Goal: Transaction & Acquisition: Obtain resource

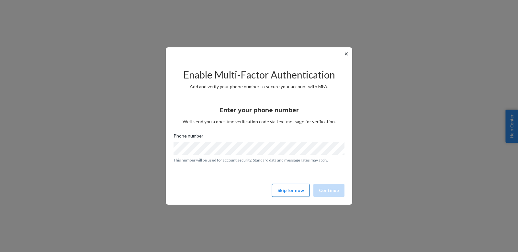
click at [282, 193] on button "Skip for now" at bounding box center [291, 190] width 38 height 13
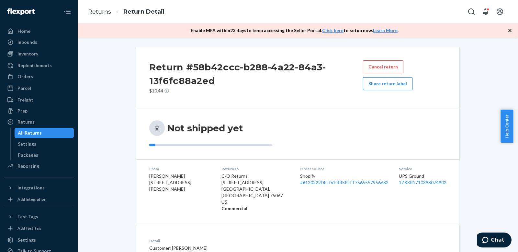
click at [373, 84] on button "Share return label" at bounding box center [388, 83] width 50 height 13
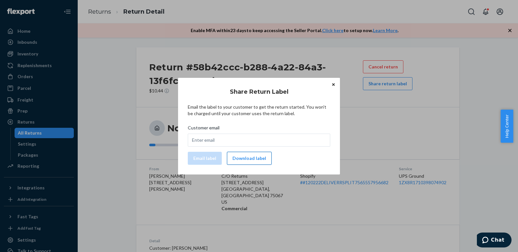
click at [246, 155] on button "Download label" at bounding box center [249, 158] width 45 height 13
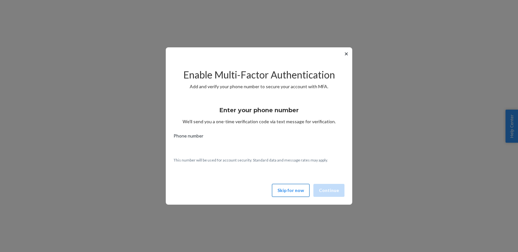
click at [299, 193] on button "Skip for now" at bounding box center [291, 190] width 38 height 13
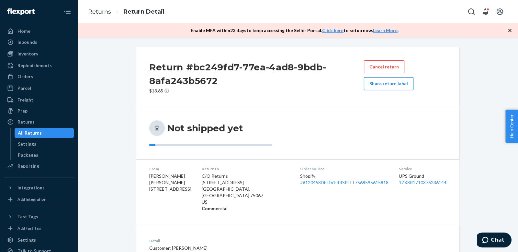
click at [392, 86] on button "Share return label" at bounding box center [389, 83] width 50 height 13
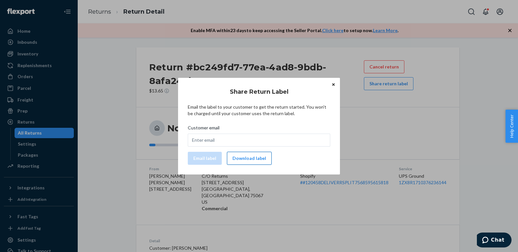
click at [253, 164] on button "Download label" at bounding box center [249, 158] width 45 height 13
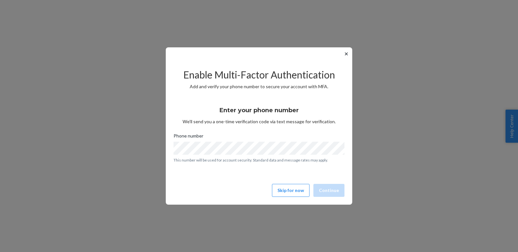
click at [297, 200] on div "✕ Enable Multi-Factor Authentication Add and verify your phone number to secure…" at bounding box center [259, 125] width 187 height 157
click at [299, 194] on button "Skip for now" at bounding box center [291, 190] width 38 height 13
click at [294, 194] on button "Skip for now" at bounding box center [291, 190] width 38 height 13
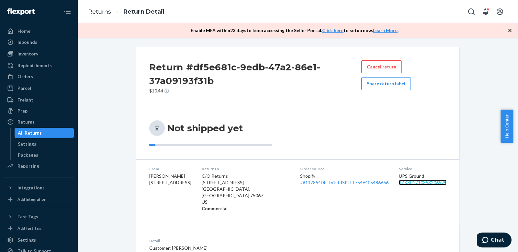
click at [402, 182] on link "1ZX8R1710353206595" at bounding box center [423, 183] width 48 height 6
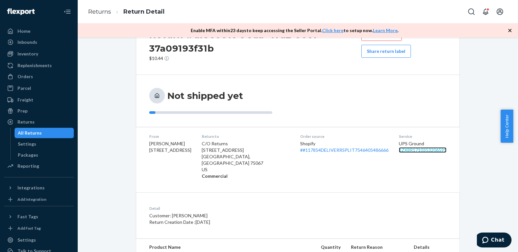
scroll to position [69, 0]
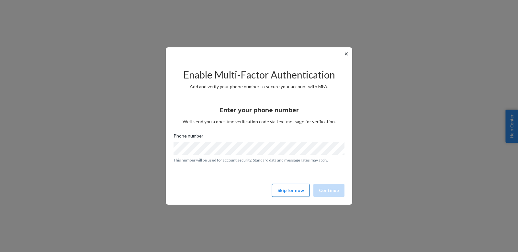
click at [290, 191] on button "Skip for now" at bounding box center [291, 190] width 38 height 13
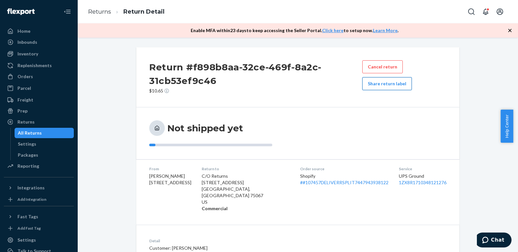
click at [394, 83] on button "Share return label" at bounding box center [388, 83] width 50 height 13
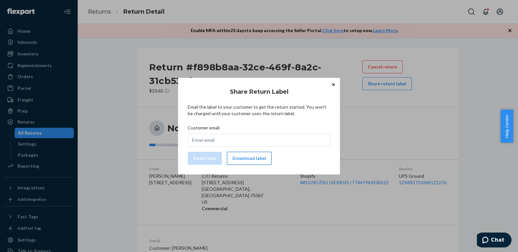
click at [248, 162] on button "Download label" at bounding box center [249, 158] width 45 height 13
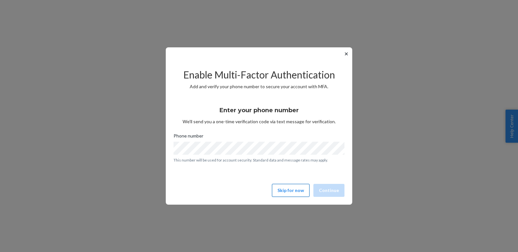
click at [297, 189] on button "Skip for now" at bounding box center [291, 190] width 38 height 13
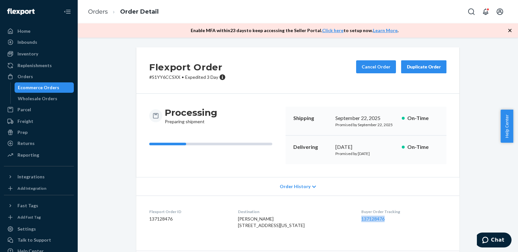
drag, startPoint x: 385, startPoint y: 218, endPoint x: 355, endPoint y: 218, distance: 30.1
click at [355, 218] on dl "Flexport Order ID 137128476 Destination Autumn Clark 6095 Big Texas Valley Rd N…" at bounding box center [297, 219] width 323 height 49
copy link "137128476"
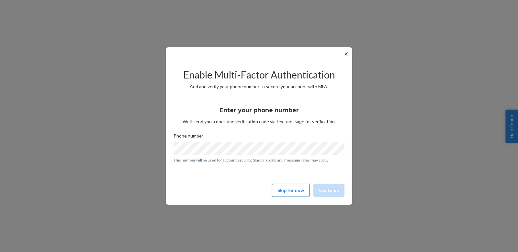
click at [294, 191] on button "Skip for now" at bounding box center [291, 190] width 38 height 13
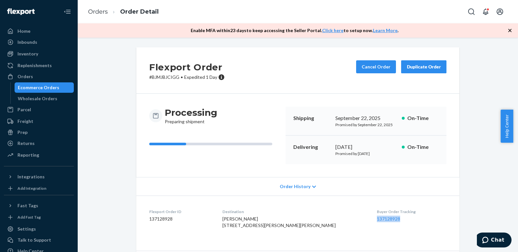
copy link "137128928"
drag, startPoint x: 386, startPoint y: 222, endPoint x: 351, endPoint y: 221, distance: 35.7
click at [351, 221] on dl "Flexport Order ID 137128928 Destination [PERSON_NAME] [STREET_ADDRESS][PERSON_N…" at bounding box center [297, 219] width 323 height 49
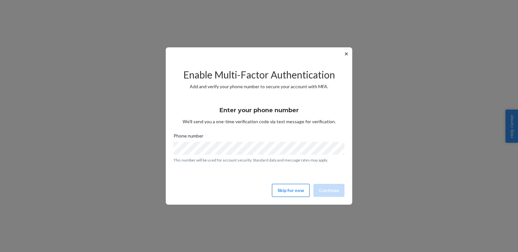
click at [289, 187] on button "Skip for now" at bounding box center [291, 190] width 38 height 13
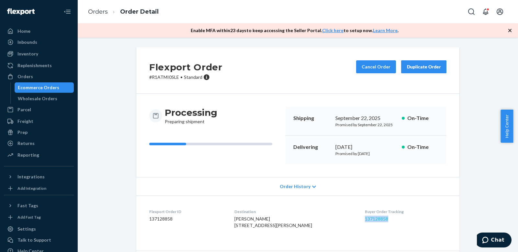
copy link "137128858"
drag, startPoint x: 390, startPoint y: 220, endPoint x: 355, endPoint y: 220, distance: 36.0
click at [365, 220] on dd "137128858" at bounding box center [406, 218] width 82 height 6
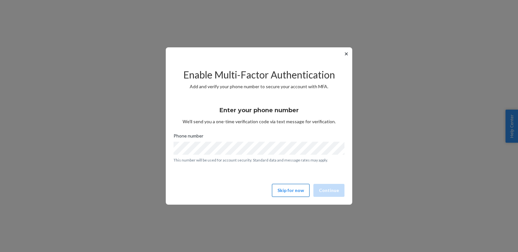
click at [293, 191] on button "Skip for now" at bounding box center [291, 190] width 38 height 13
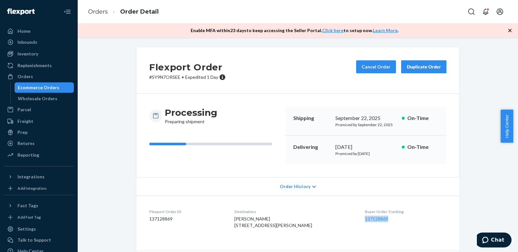
copy link "137128869"
drag, startPoint x: 387, startPoint y: 220, endPoint x: 351, endPoint y: 220, distance: 35.7
click at [351, 220] on dl "Flexport Order ID 137128869 Destination [PERSON_NAME] [STREET_ADDRESS][PERSON_N…" at bounding box center [297, 219] width 323 height 49
click at [43, 89] on div "Ecommerce Orders" at bounding box center [38, 87] width 41 height 6
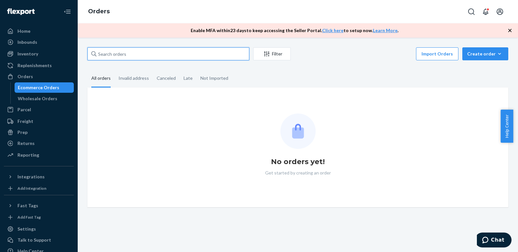
click at [149, 52] on input "text" at bounding box center [168, 53] width 162 height 13
paste input "[EMAIL_ADDRESS][DOMAIN_NAME]"
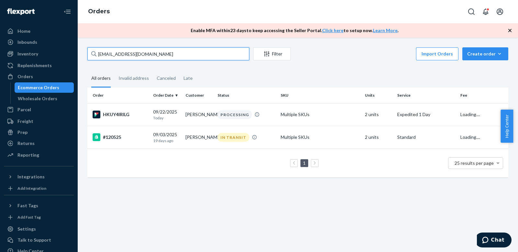
type input "[EMAIL_ADDRESS][DOMAIN_NAME]"
click at [42, 56] on div "Inventory" at bounding box center [39, 53] width 69 height 9
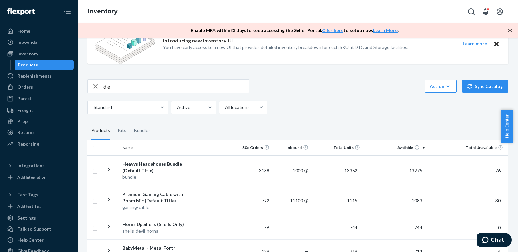
scroll to position [28, 0]
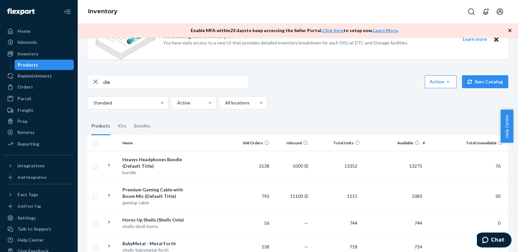
click at [205, 80] on input "die" at bounding box center [176, 81] width 146 height 13
type input "die it yourself"
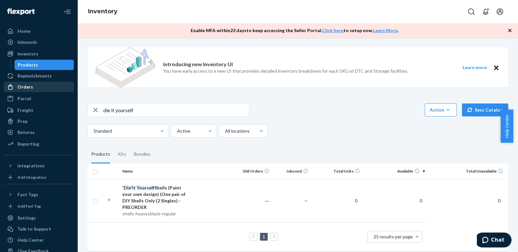
click at [38, 88] on div "Orders" at bounding box center [39, 86] width 69 height 9
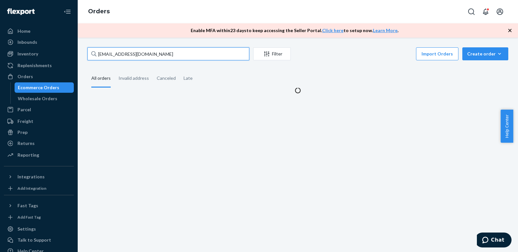
click at [140, 51] on input "mmamador1120@icloud.com" at bounding box center [168, 53] width 162 height 13
paste input "#121643"
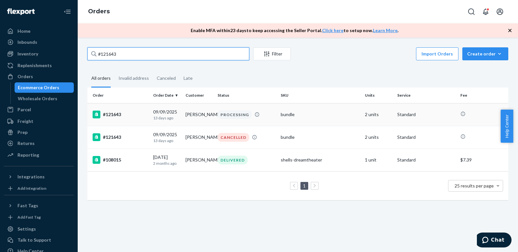
type input "#121643"
click at [235, 120] on td "PROCESSING" at bounding box center [246, 114] width 63 height 23
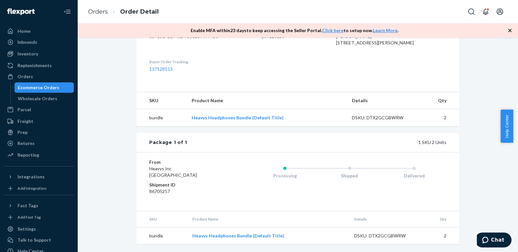
scroll to position [181, 0]
copy link "137128153"
drag, startPoint x: 180, startPoint y: 83, endPoint x: 147, endPoint y: 83, distance: 33.7
click at [149, 73] on dd "137128153" at bounding box center [200, 70] width 102 height 6
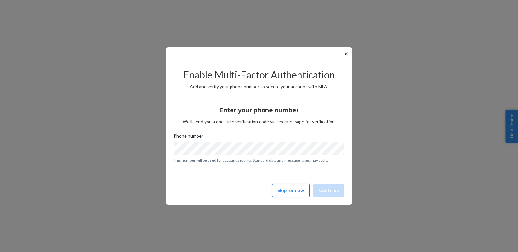
click at [284, 187] on button "Skip for now" at bounding box center [291, 190] width 38 height 13
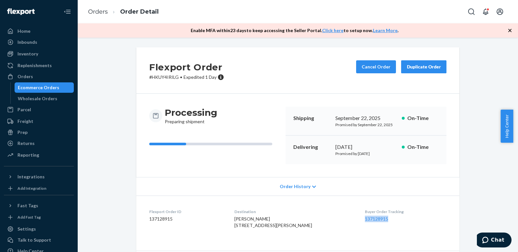
drag, startPoint x: 384, startPoint y: 221, endPoint x: 355, endPoint y: 222, distance: 29.5
click at [355, 222] on dl "Flexport Order ID 137128915 Destination Maggie Amador 17189 Hess Rd Okmulgee, O…" at bounding box center [297, 219] width 323 height 49
copy link "137128915"
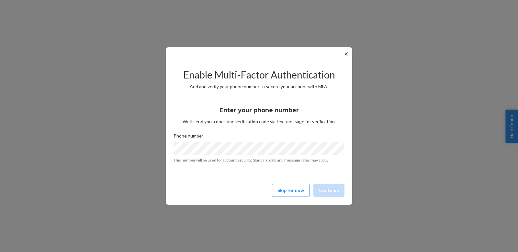
click at [286, 192] on button "Skip for now" at bounding box center [291, 190] width 38 height 13
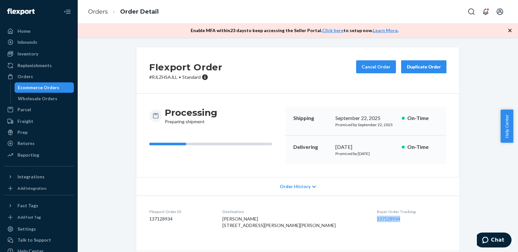
copy link "137128934"
drag, startPoint x: 383, startPoint y: 221, endPoint x: 352, endPoint y: 219, distance: 30.5
click at [352, 219] on dl "Flexport Order ID 137128934 Destination [PERSON_NAME] [STREET_ADDRESS][PERSON_N…" at bounding box center [297, 219] width 323 height 49
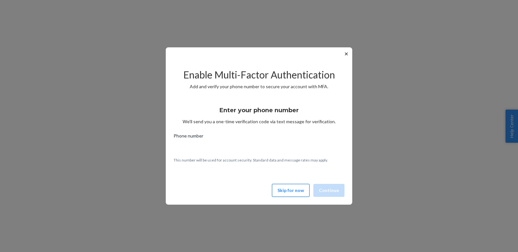
click at [299, 192] on button "Skip for now" at bounding box center [291, 190] width 38 height 13
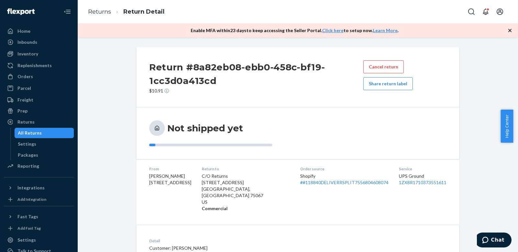
click at [151, 176] on span "Matthew Tsihlis 46 W Main St Westminster, MA 01473-1423" at bounding box center [170, 179] width 42 height 12
copy span "Matthew Tsihlis"
click at [391, 81] on button "Share return label" at bounding box center [389, 83] width 50 height 13
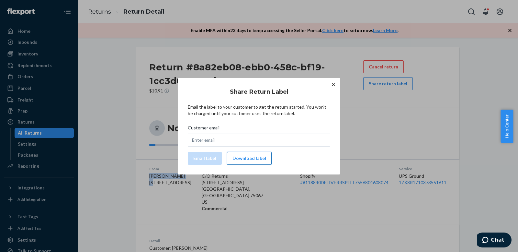
click at [260, 153] on button "Download label" at bounding box center [249, 158] width 45 height 13
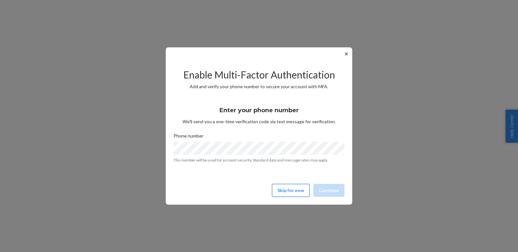
click at [286, 190] on button "Skip for now" at bounding box center [291, 190] width 38 height 13
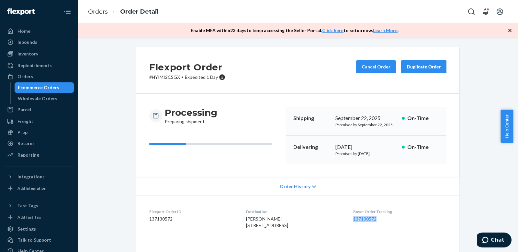
drag, startPoint x: 392, startPoint y: 218, endPoint x: 355, endPoint y: 220, distance: 37.3
click at [355, 220] on dl "Flexport Order ID 137130572 Destination Hunter Brown 2001 S Dakota Ave North Ch…" at bounding box center [297, 219] width 323 height 49
copy link "137130572"
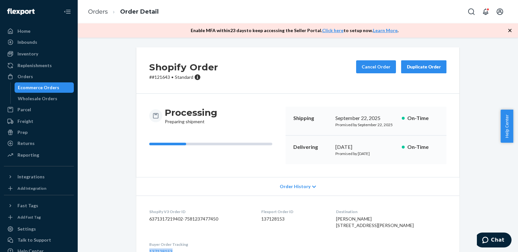
click at [219, 195] on dl "Shopify V3 Order ID 6371317219402-7581237477450 Flexport Order ID 137128153 Des…" at bounding box center [297, 231] width 323 height 72
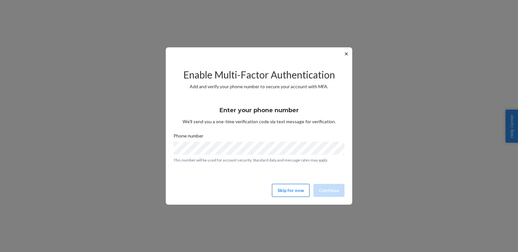
click at [296, 187] on button "Skip for now" at bounding box center [291, 190] width 38 height 13
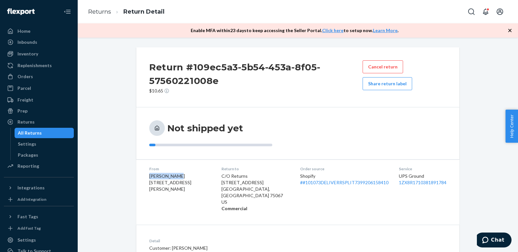
copy span "[PERSON_NAME]"
drag, startPoint x: 182, startPoint y: 177, endPoint x: 146, endPoint y: 178, distance: 36.0
click at [146, 178] on dl "From [PERSON_NAME] [STREET_ADDRESS][PERSON_NAME] Return to C/O Returns [STREET_…" at bounding box center [297, 188] width 323 height 59
click at [381, 83] on button "Share return label" at bounding box center [388, 83] width 50 height 13
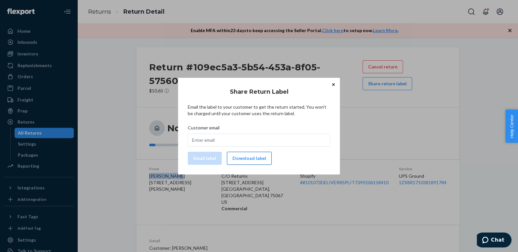
click at [250, 162] on button "Download label" at bounding box center [249, 158] width 45 height 13
